Goal: Information Seeking & Learning: Learn about a topic

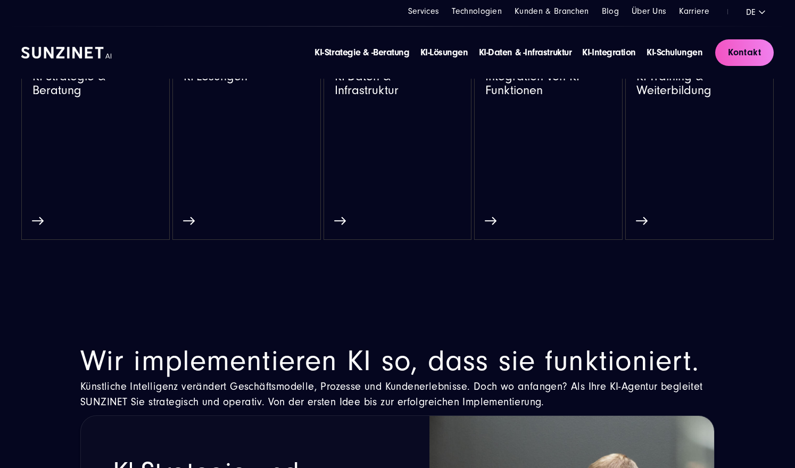
scroll to position [720, 0]
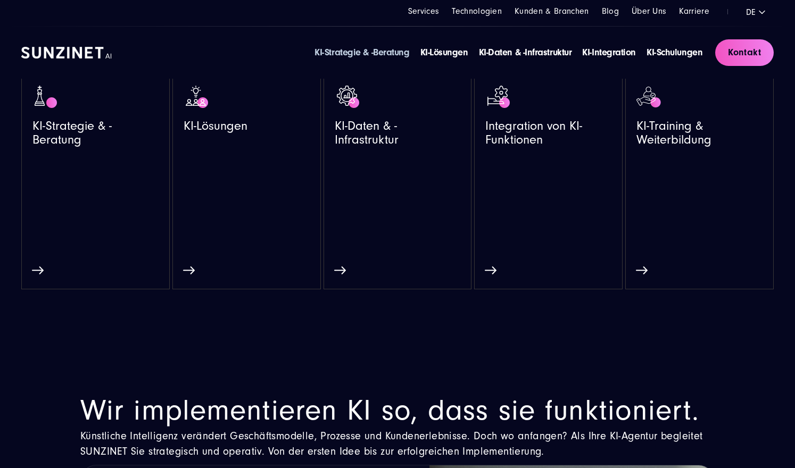
click at [374, 53] on link "KI-Strategie & -Beratung" at bounding box center [362, 52] width 95 height 11
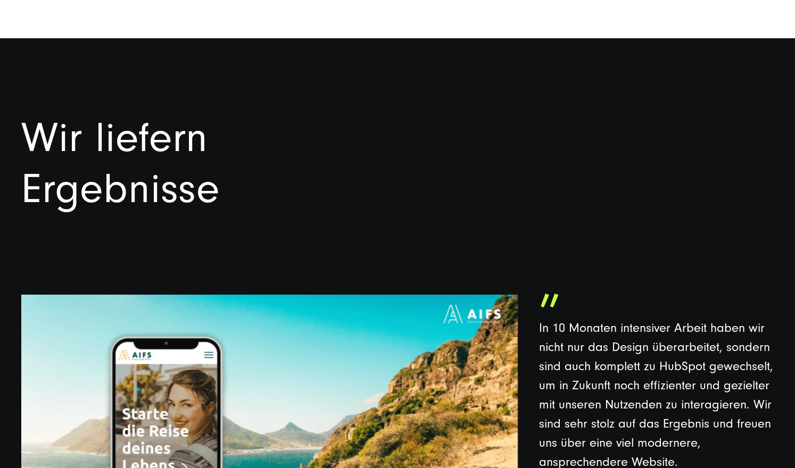
scroll to position [2207, 0]
